Goal: Obtain resource: Download file/media

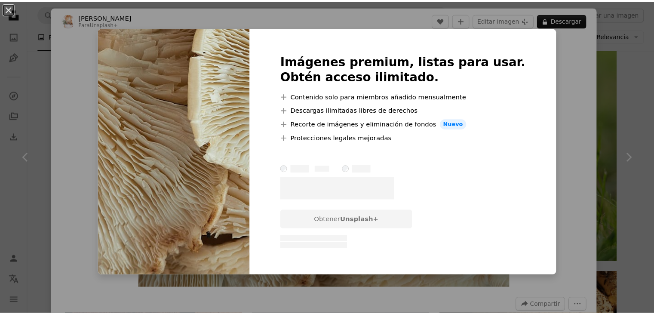
scroll to position [3374, 0]
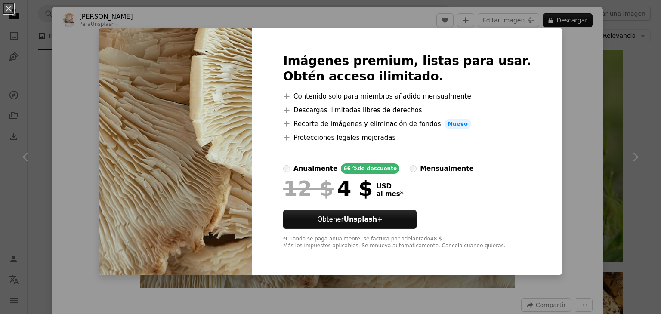
click at [634, 95] on div "An X shape Imágenes premium, listas para usar. Obtén acceso ilimitado. A plus s…" at bounding box center [330, 157] width 661 height 314
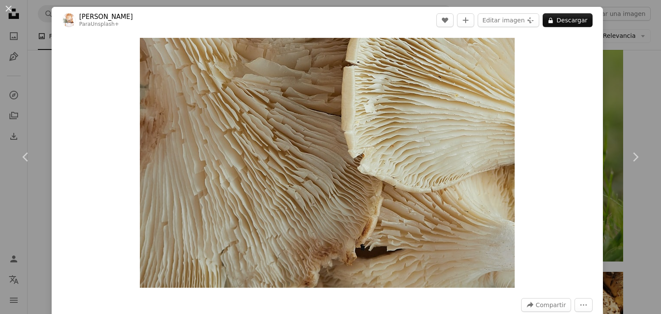
click at [634, 95] on div "An X shape Chevron left Chevron right [PERSON_NAME] Para Unsplash+ A heart A pl…" at bounding box center [330, 157] width 661 height 314
